Goal: Check status: Check status

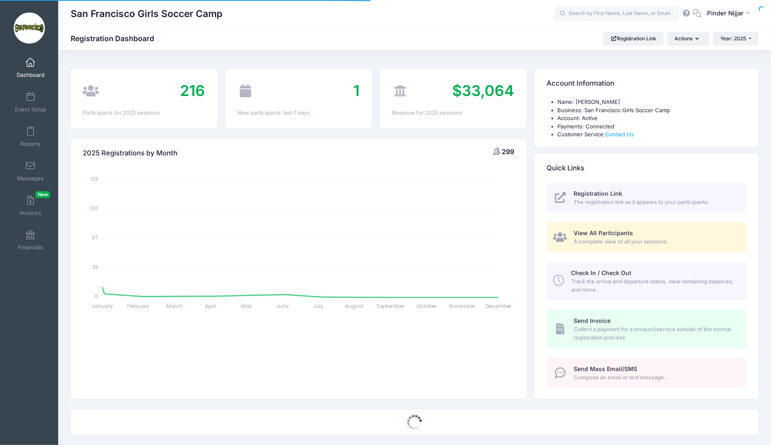
select select
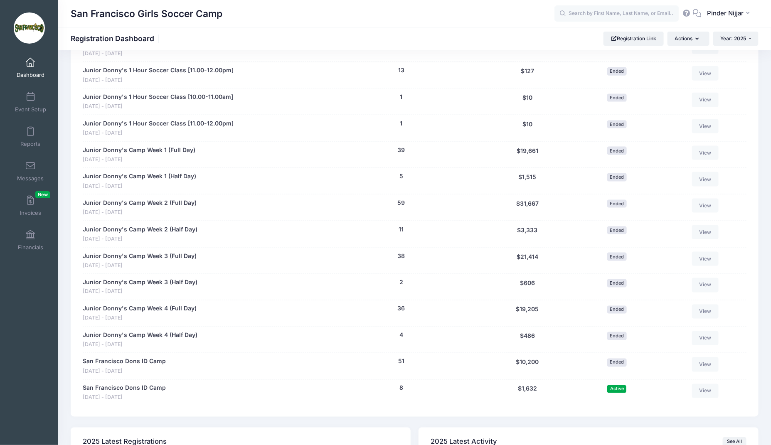
scroll to position [499, 0]
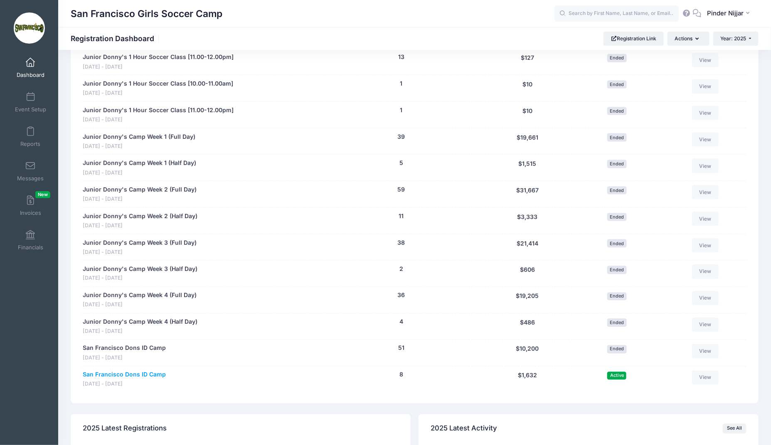
click at [140, 371] on link "San Francisco Dons ID Camp" at bounding box center [124, 375] width 83 height 9
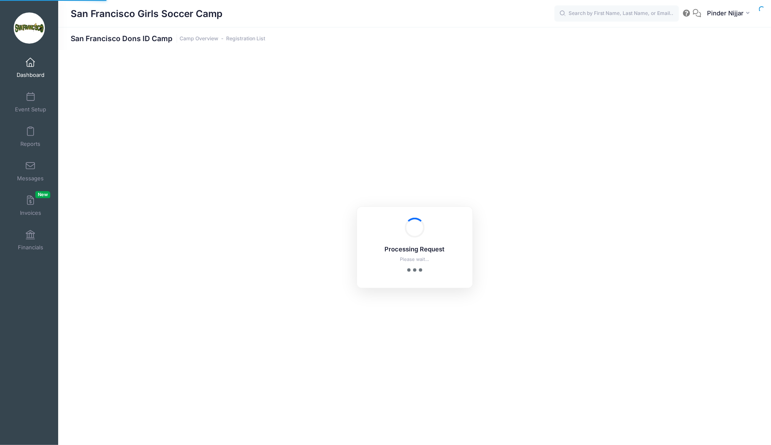
select select "10"
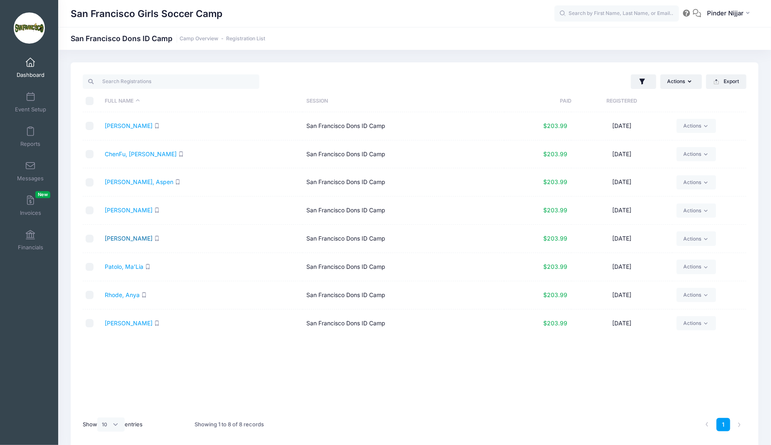
click at [120, 239] on link "Haynes, Zoë" at bounding box center [129, 238] width 48 height 7
